Goal: Find specific page/section: Find specific page/section

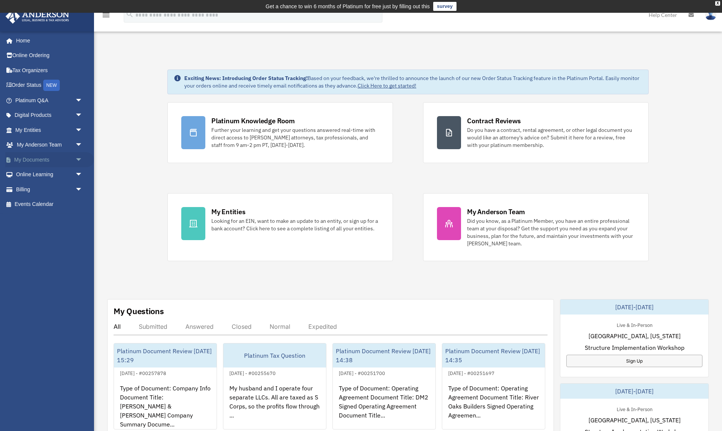
click at [39, 161] on link "My Documents arrow_drop_down" at bounding box center [49, 159] width 89 height 15
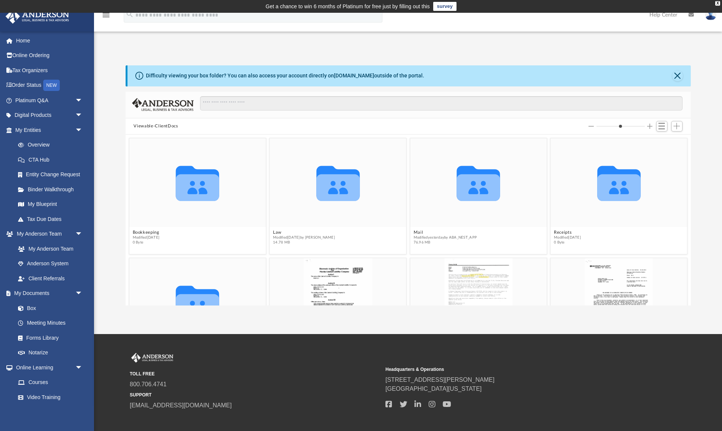
scroll to position [171, 565]
click at [467, 195] on icon "grid" at bounding box center [477, 187] width 43 height 27
click at [461, 208] on icon "Collaborated Folder" at bounding box center [478, 182] width 82 height 53
click at [480, 195] on g "grid" at bounding box center [477, 183] width 43 height 35
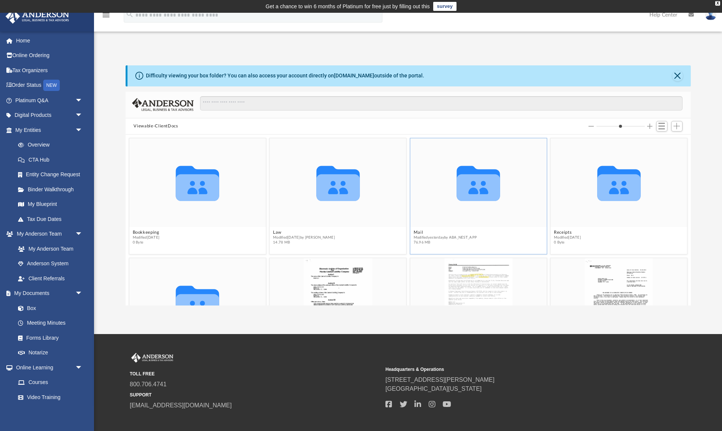
click at [480, 195] on icon "grid" at bounding box center [477, 187] width 43 height 27
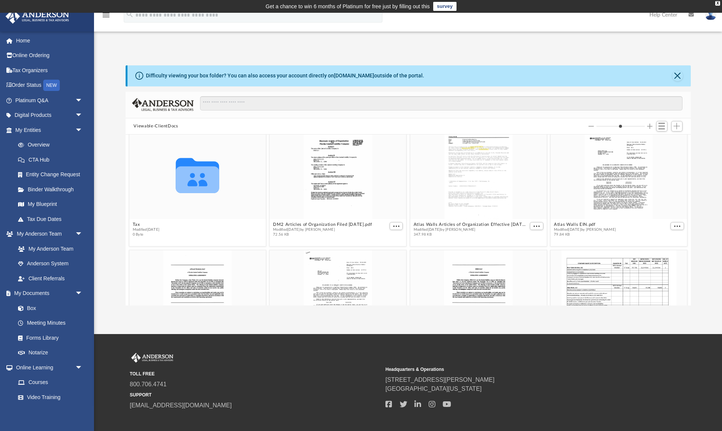
scroll to position [0, 0]
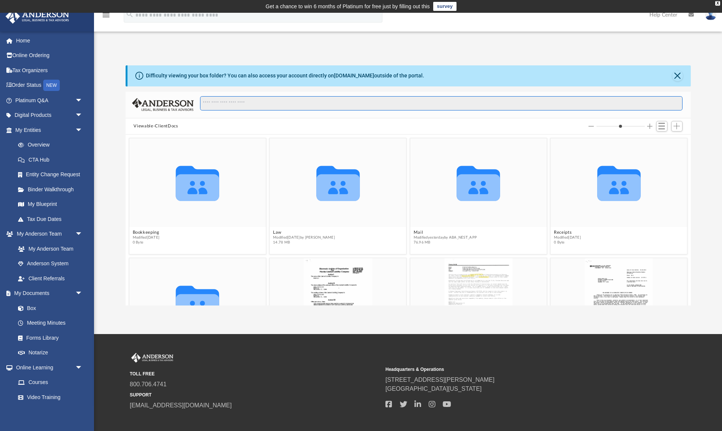
click at [257, 105] on input "Search files and folders" at bounding box center [441, 103] width 482 height 14
type input "****"
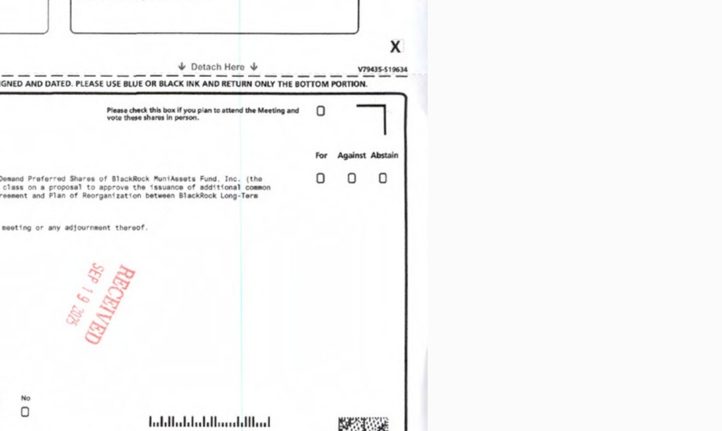
scroll to position [245, 0]
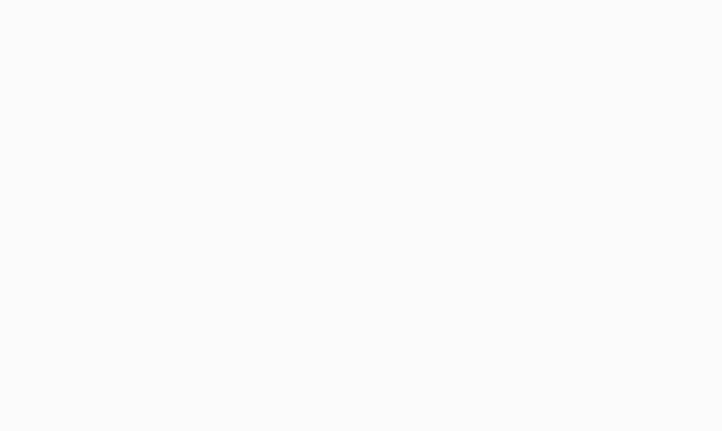
type input "*"
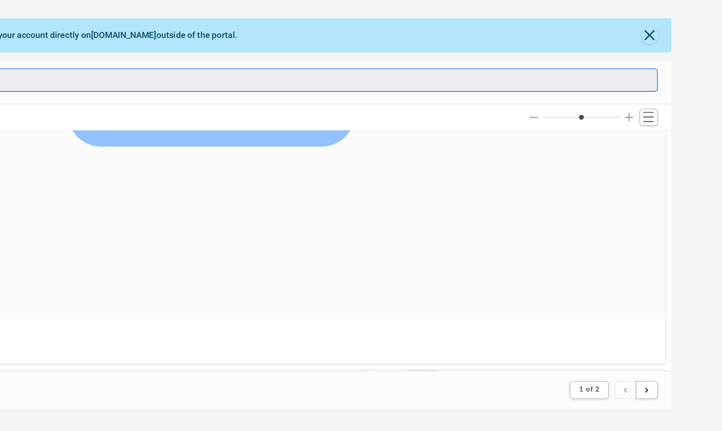
scroll to position [0, 0]
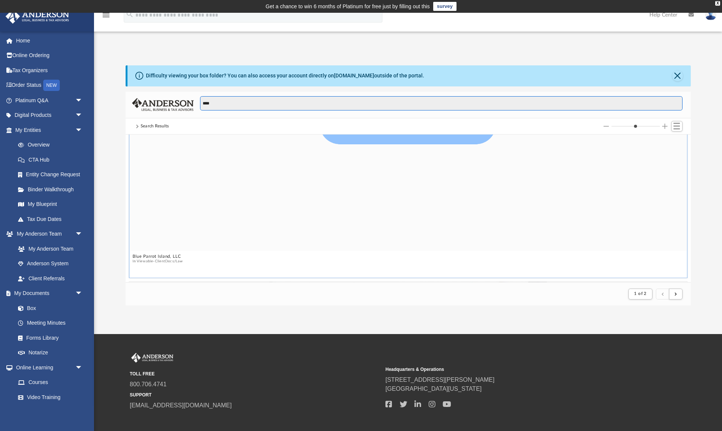
type input "****"
drag, startPoint x: 521, startPoint y: 202, endPoint x: 519, endPoint y: 205, distance: 3.9
click at [520, 204] on div "Collaborated Folder" at bounding box center [408, 69] width 558 height 362
type input "*"
click at [625, 126] on input "Column size" at bounding box center [635, 126] width 48 height 5
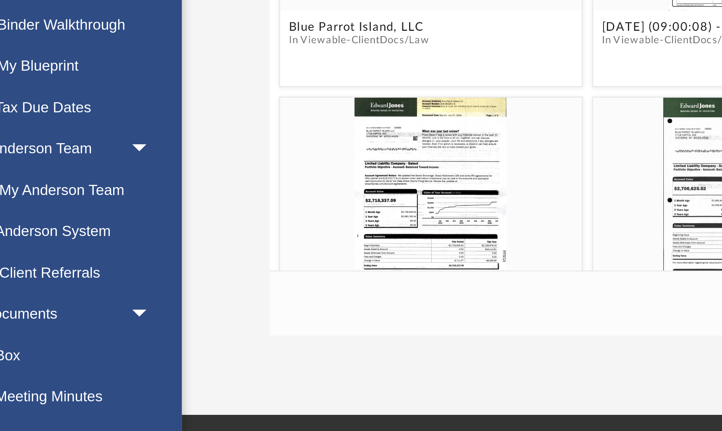
scroll to position [18, 0]
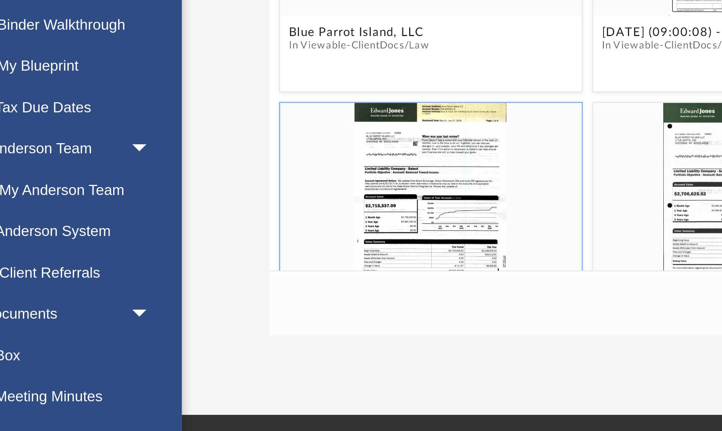
click at [182, 247] on div "grid" at bounding box center [183, 253] width 108 height 70
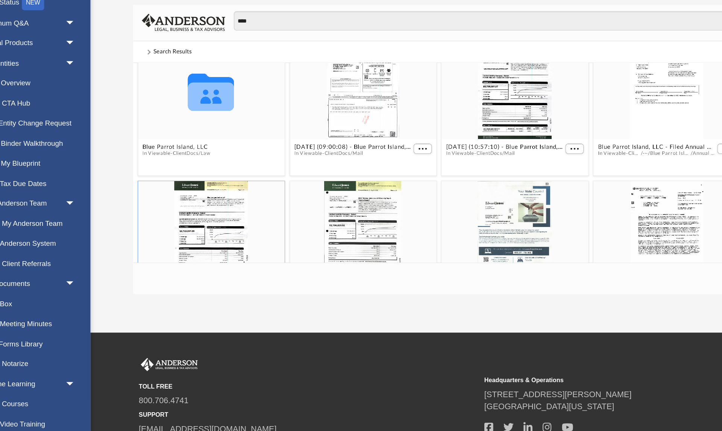
click at [186, 248] on div "grid" at bounding box center [183, 253] width 108 height 70
click at [188, 247] on div "grid" at bounding box center [183, 253] width 108 height 70
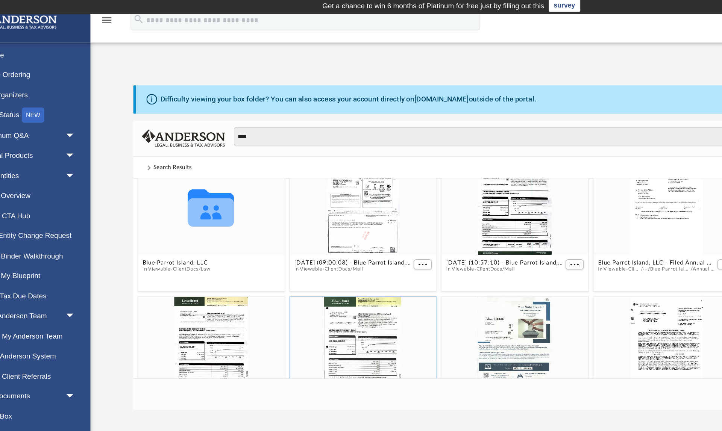
scroll to position [0, 0]
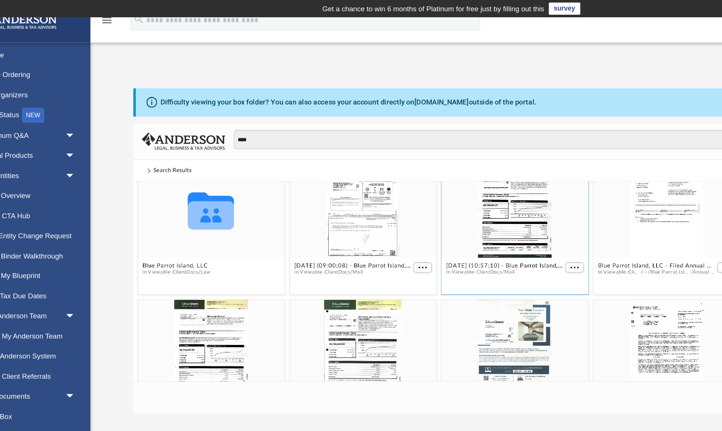
click at [401, 167] on div "grid" at bounding box center [408, 156] width 108 height 70
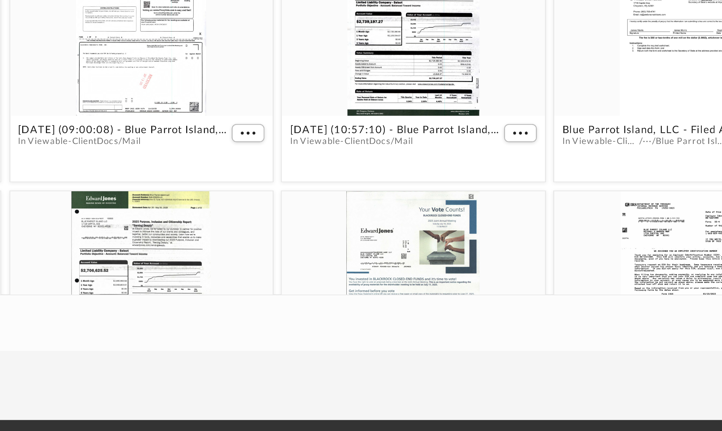
scroll to position [37, 0]
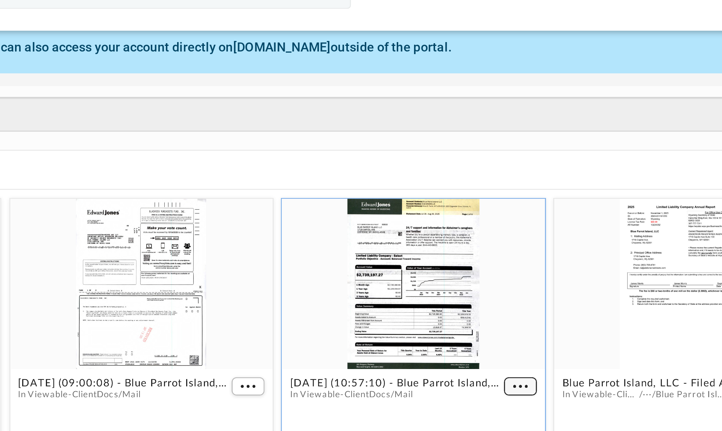
click at [451, 177] on span "More options" at bounding box center [452, 179] width 6 height 4
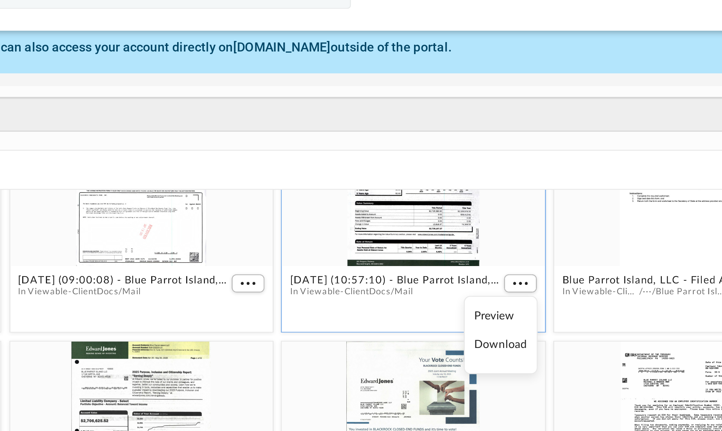
scroll to position [0, 0]
click at [438, 150] on li "Preview" at bounding box center [444, 149] width 22 height 8
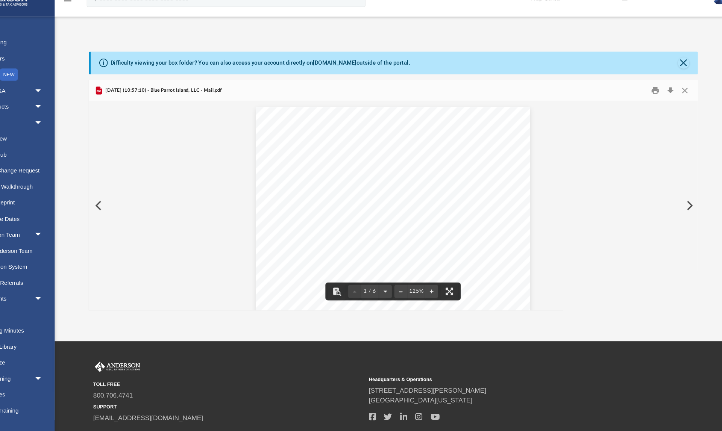
scroll to position [0, 0]
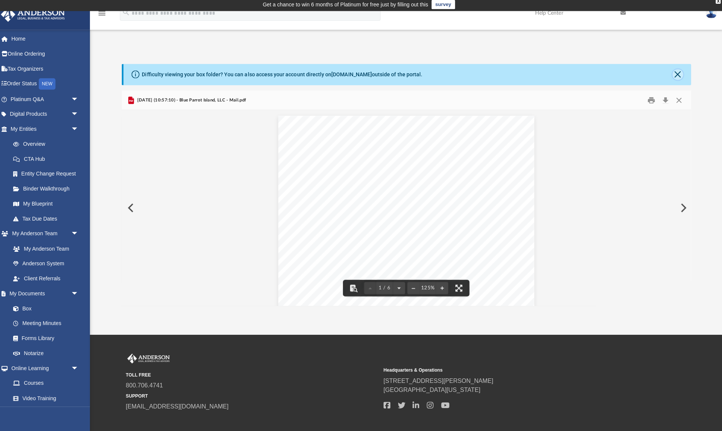
click at [675, 76] on button "Close" at bounding box center [677, 76] width 11 height 11
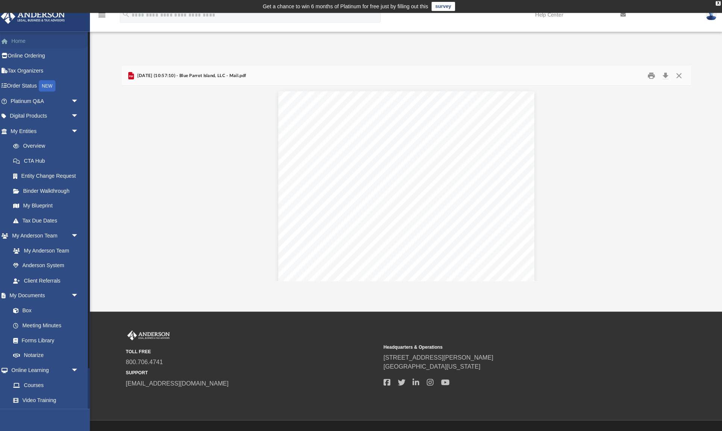
click at [29, 41] on link "Home" at bounding box center [49, 40] width 89 height 15
